Goal: Transaction & Acquisition: Download file/media

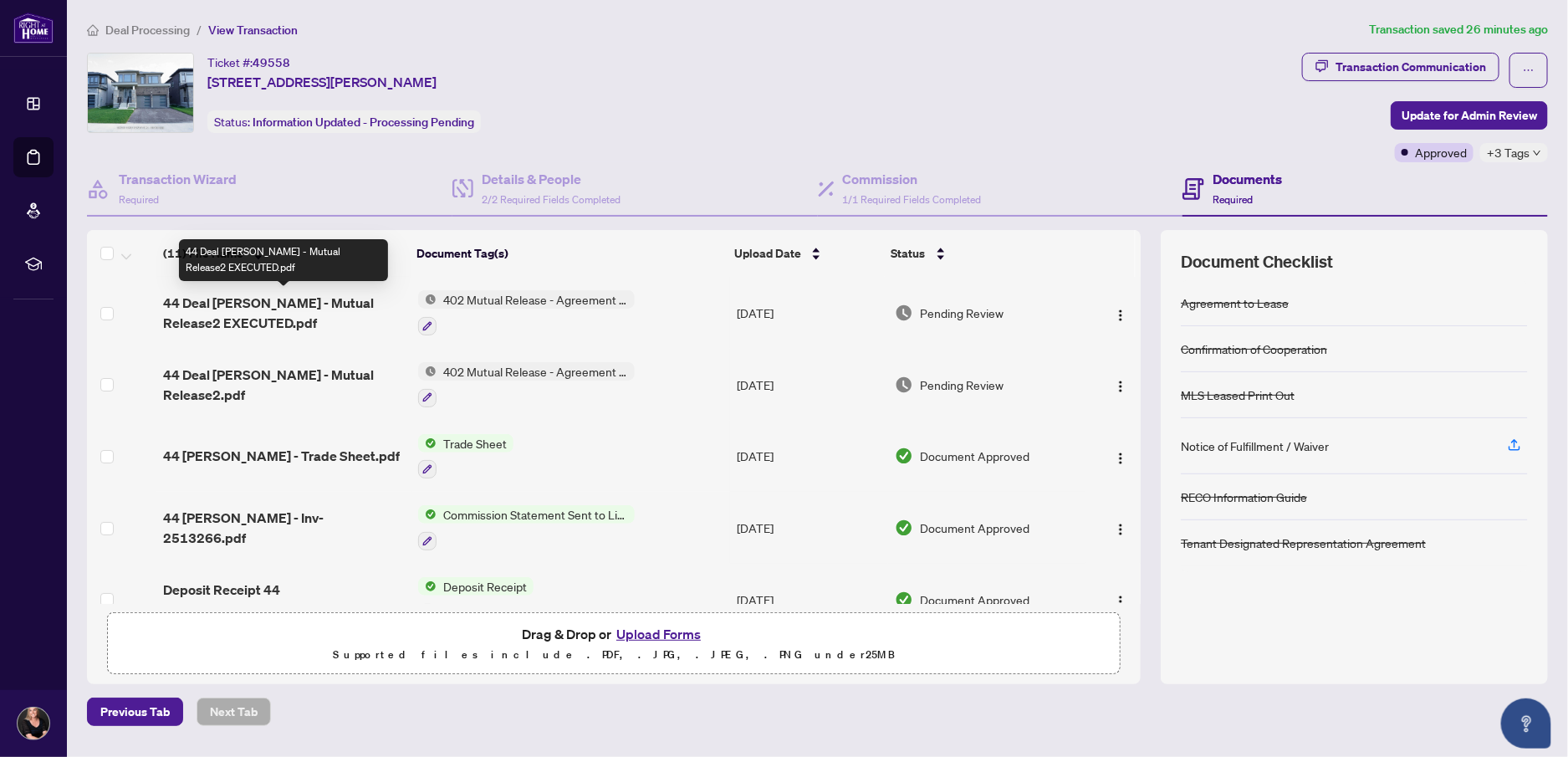
click at [254, 303] on span "44 Deal Ray - Mutual Release2 EXECUTED.pdf" at bounding box center [284, 312] width 242 height 40
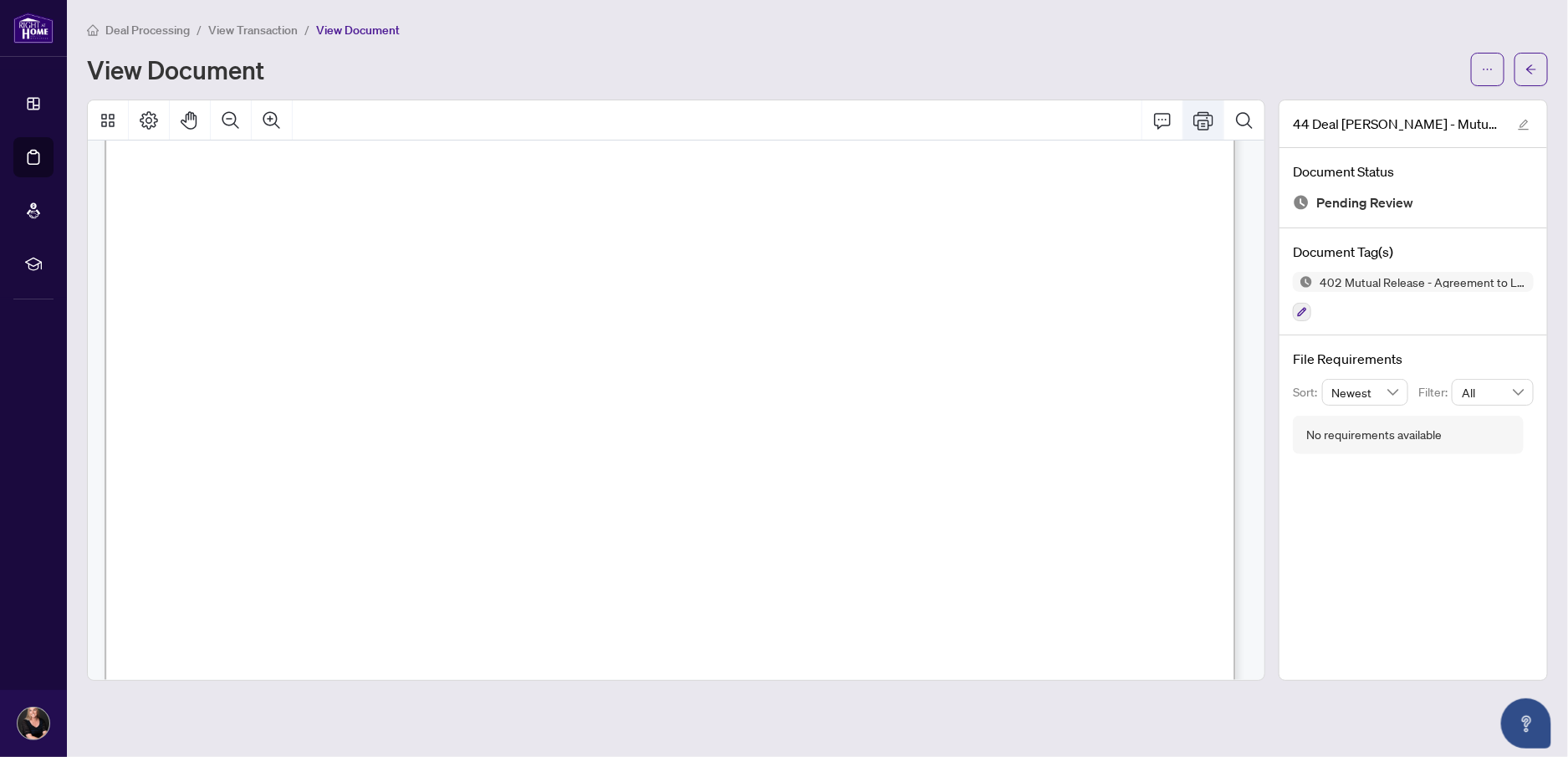
scroll to position [458, 0]
click at [1538, 67] on button "button" at bounding box center [1531, 69] width 33 height 33
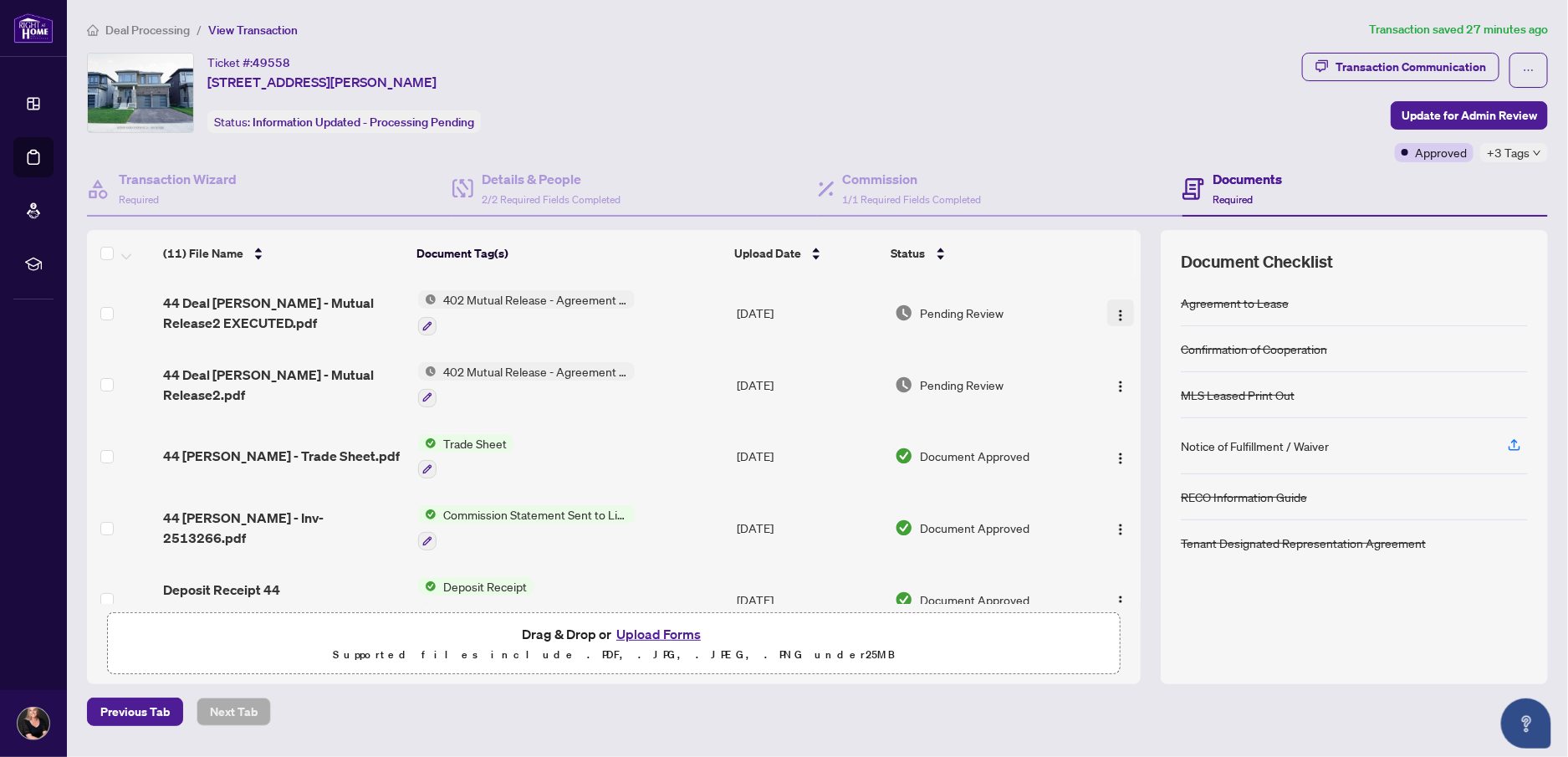
click at [1113, 311] on img "button" at bounding box center [1120, 315] width 13 height 13
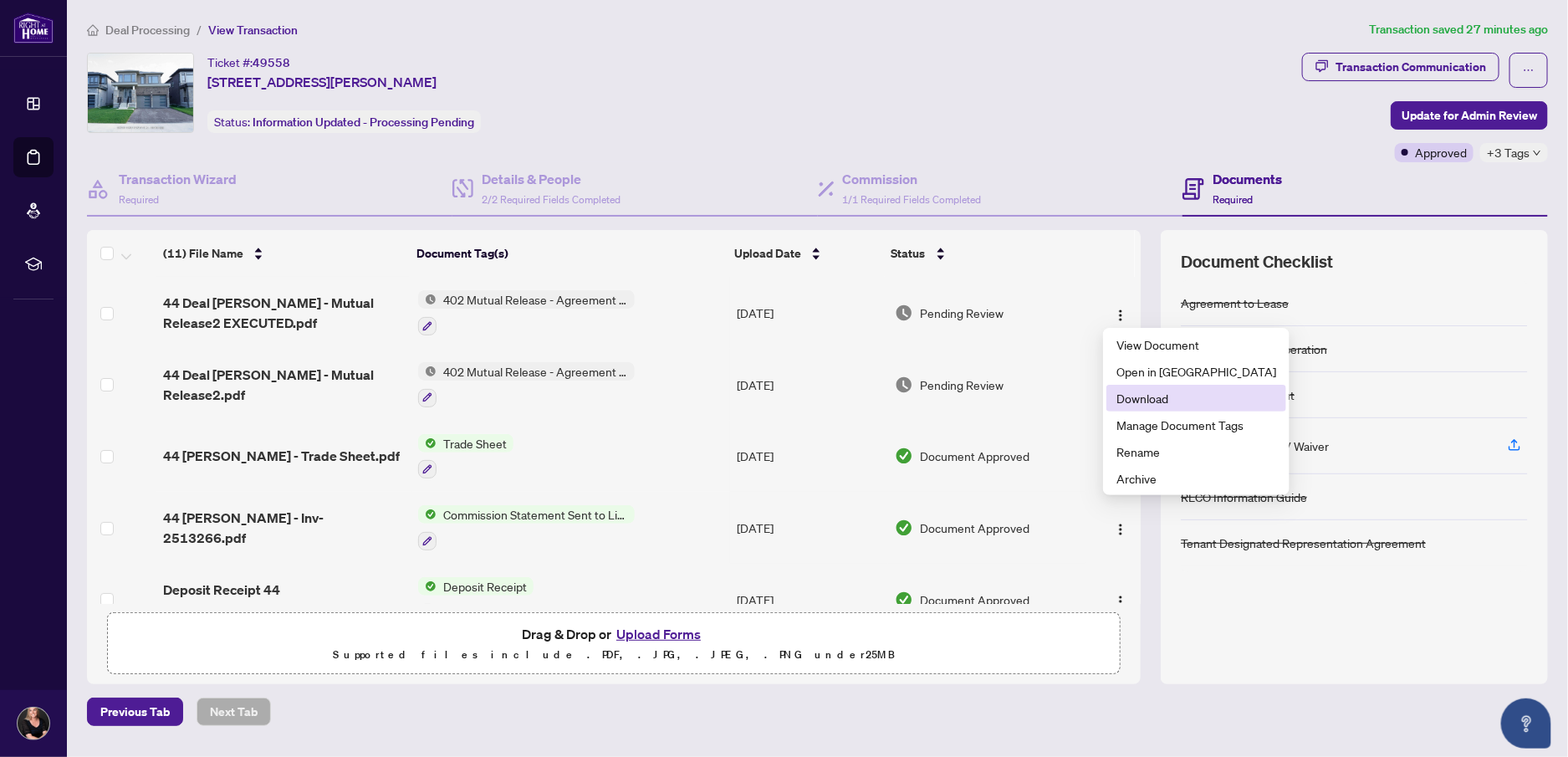
click at [1170, 397] on span "Download" at bounding box center [1196, 398] width 160 height 18
